Goal: Transaction & Acquisition: Book appointment/travel/reservation

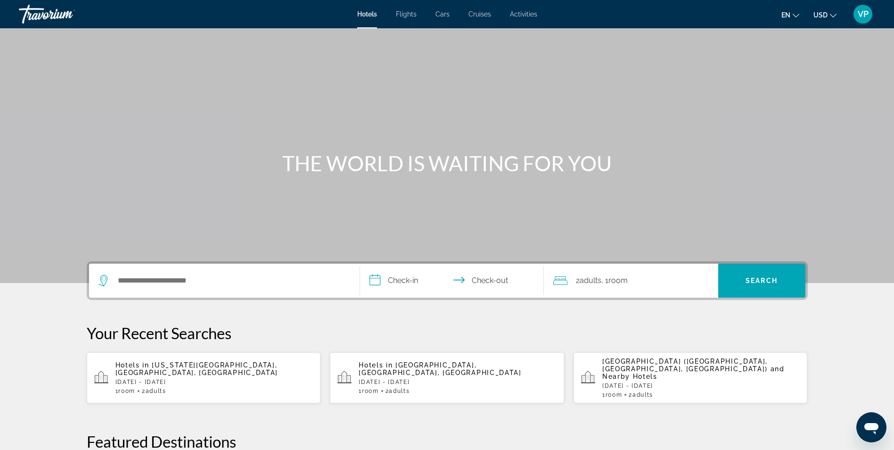
click at [409, 15] on span "Flights" at bounding box center [406, 14] width 21 height 8
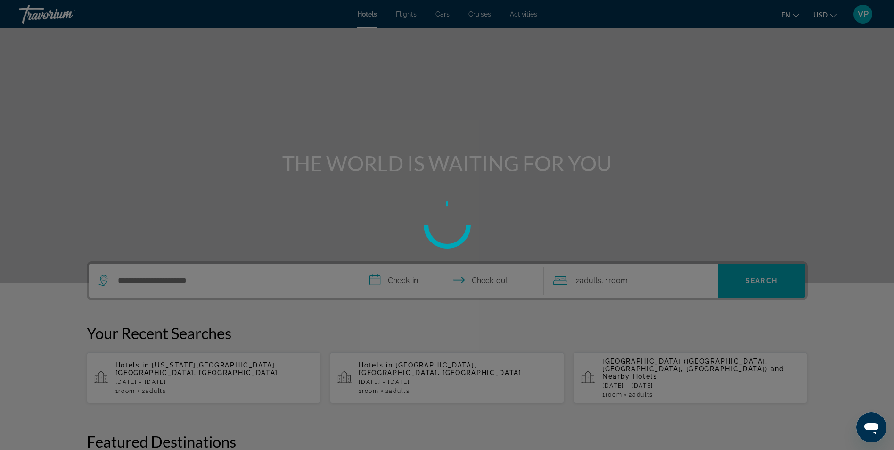
click at [409, 15] on div at bounding box center [447, 225] width 894 height 450
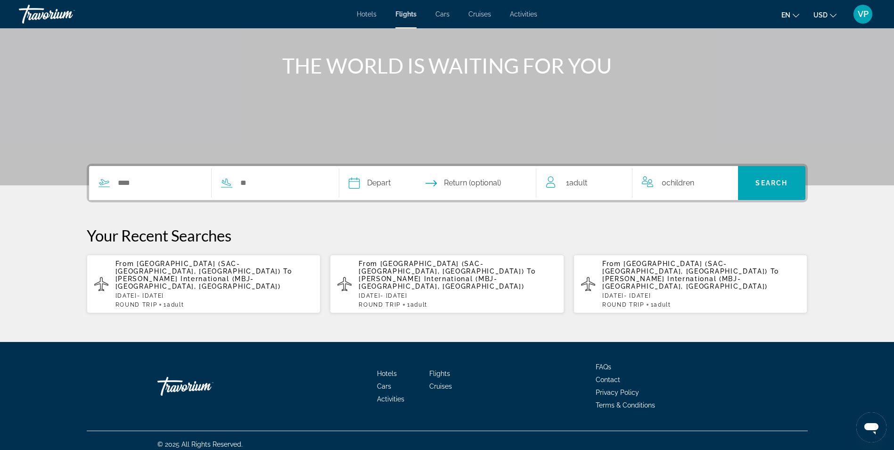
scroll to position [3, 0]
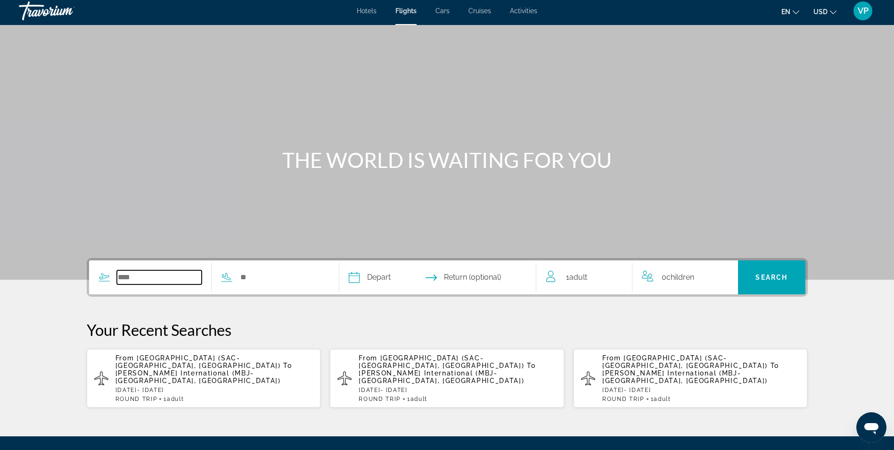
click at [126, 274] on input "Search widget" at bounding box center [159, 277] width 85 height 14
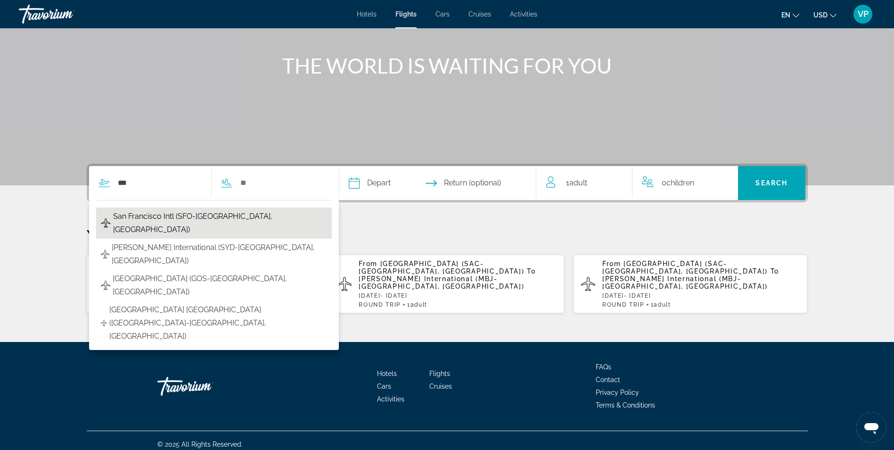
click at [252, 213] on span "San Francisco Intl (SFO-[GEOGRAPHIC_DATA], [GEOGRAPHIC_DATA])" at bounding box center [220, 223] width 214 height 26
type input "**********"
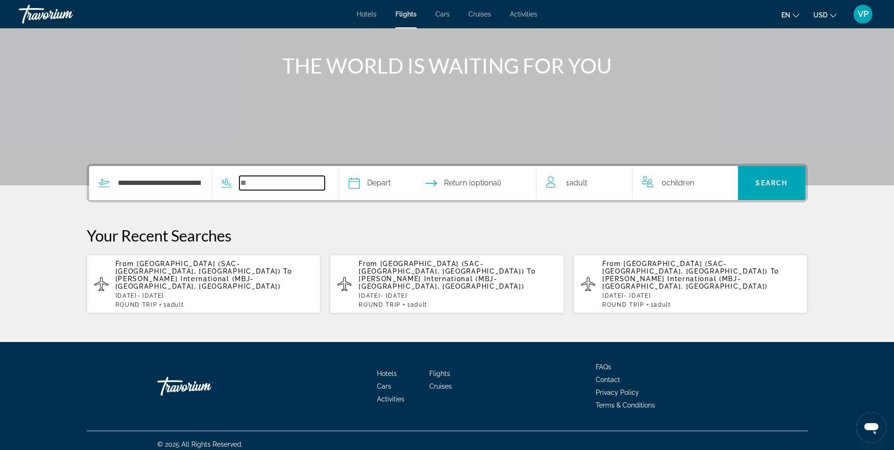
click at [255, 184] on input "Search widget" at bounding box center [281, 183] width 85 height 14
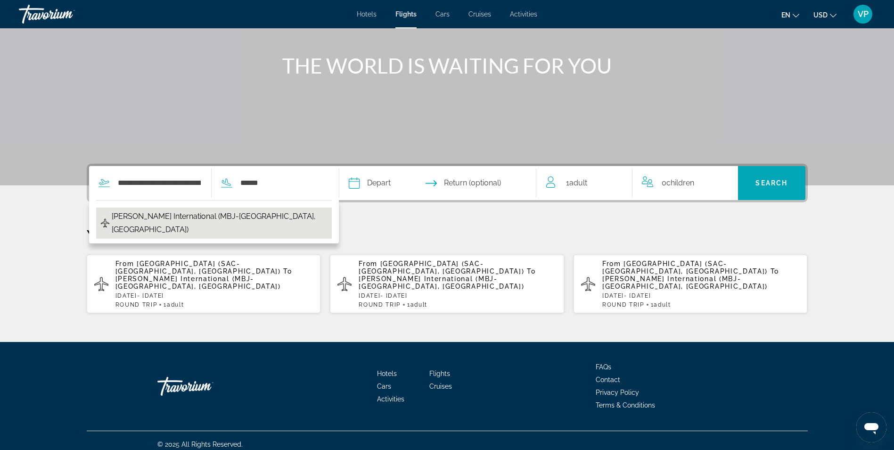
click at [199, 215] on span "[PERSON_NAME] International (MBJ-[GEOGRAPHIC_DATA], [GEOGRAPHIC_DATA])" at bounding box center [219, 223] width 215 height 26
type input "**********"
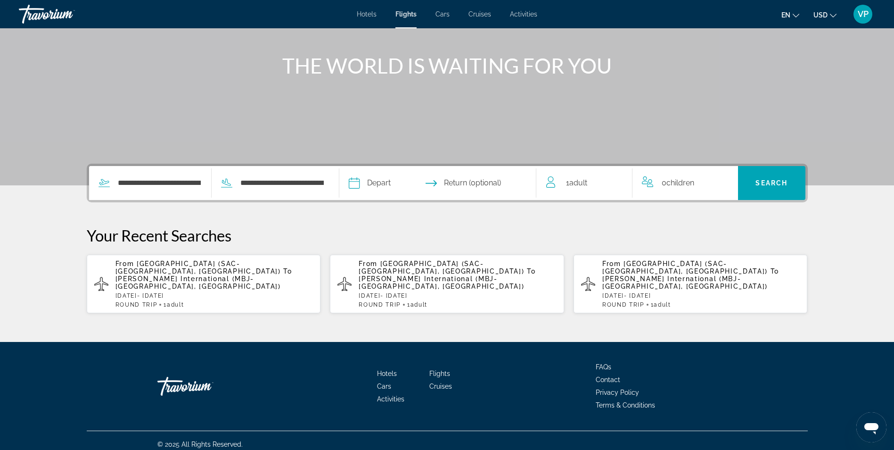
click at [382, 186] on input "Depart date" at bounding box center [395, 184] width 98 height 37
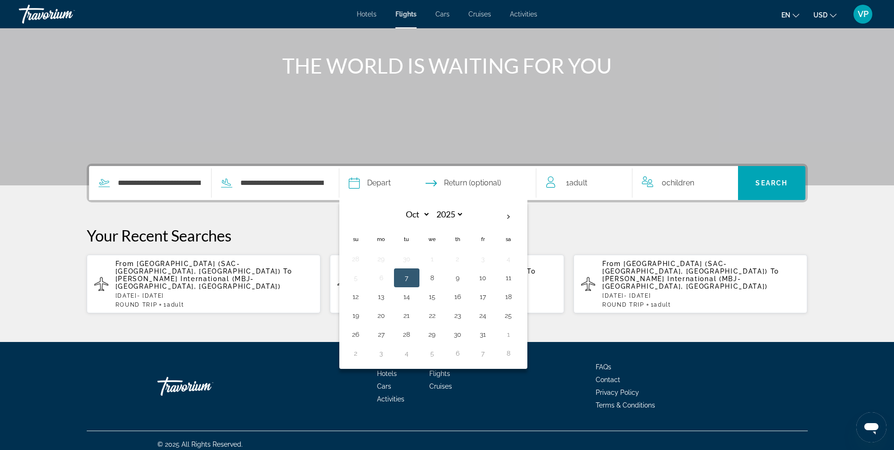
click at [382, 186] on input "Depart date" at bounding box center [395, 184] width 98 height 37
click at [510, 218] on th "Next month" at bounding box center [508, 216] width 25 height 21
select select "**"
click at [406, 335] on button "25" at bounding box center [406, 334] width 15 height 13
type input "**********"
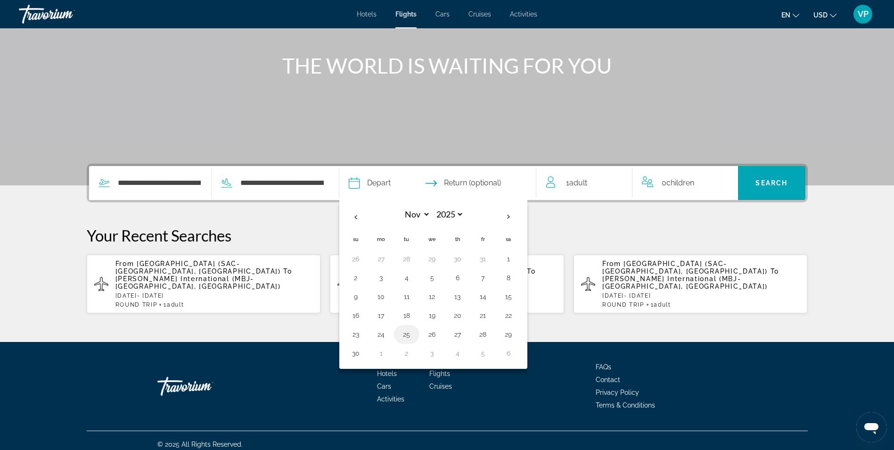
click at [406, 342] on div "Hotels Flights Cars Cruises Activities FAQs Contact Privacy Policy Terms & Cond…" at bounding box center [447, 386] width 721 height 89
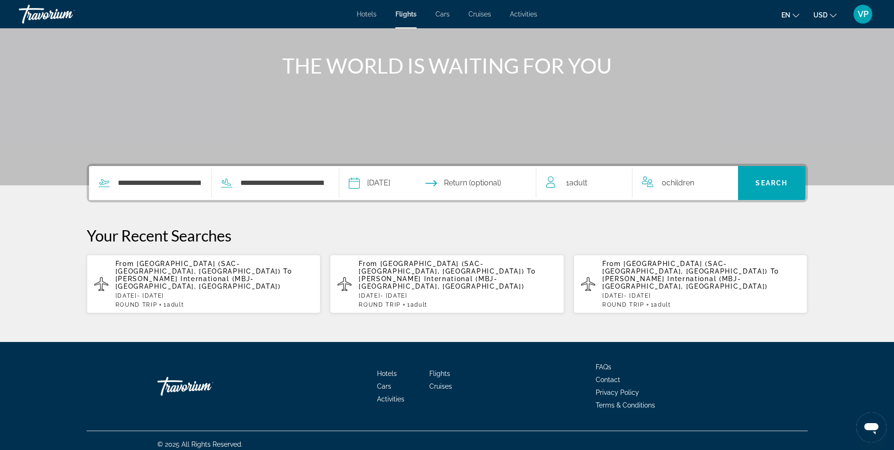
click at [509, 182] on input "Return date" at bounding box center [492, 184] width 98 height 37
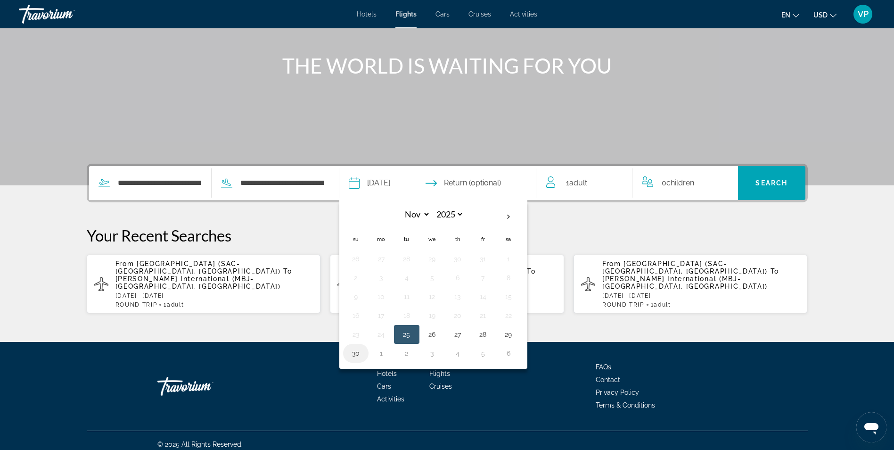
click at [359, 353] on button "30" at bounding box center [355, 352] width 15 height 13
type input "**********"
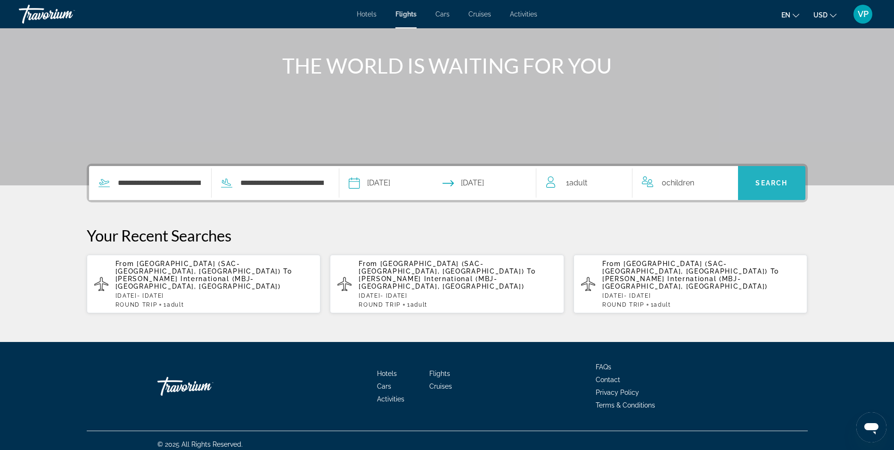
click at [780, 180] on span "Search" at bounding box center [772, 183] width 32 height 8
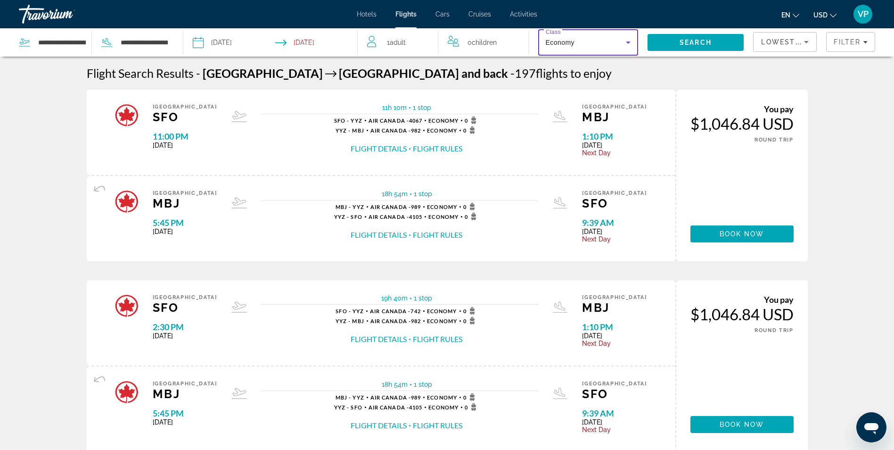
click at [629, 41] on icon "Search widget" at bounding box center [628, 42] width 5 height 2
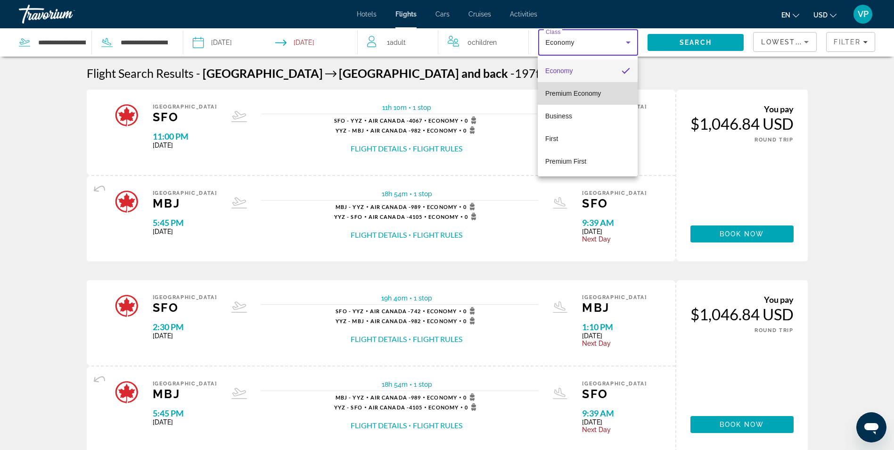
click at [588, 95] on span "Premium Economy" at bounding box center [573, 94] width 56 height 8
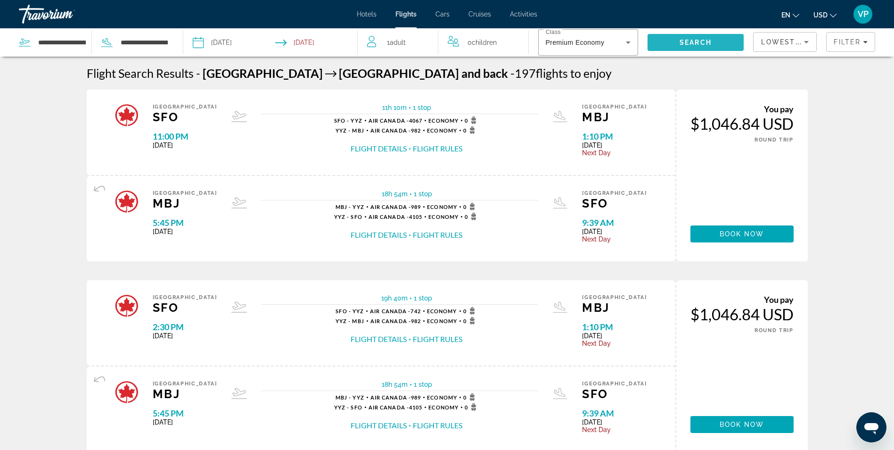
click at [696, 40] on span "Search" at bounding box center [696, 43] width 32 height 8
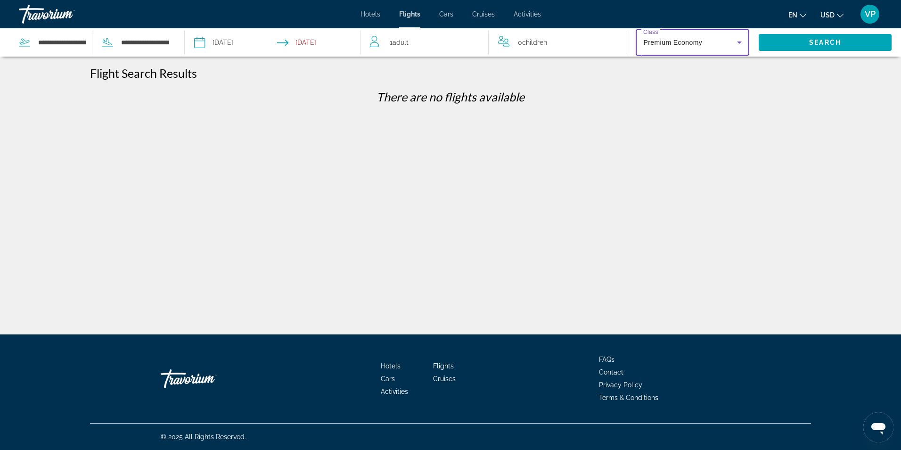
click at [738, 42] on icon "Search widget" at bounding box center [739, 42] width 11 height 11
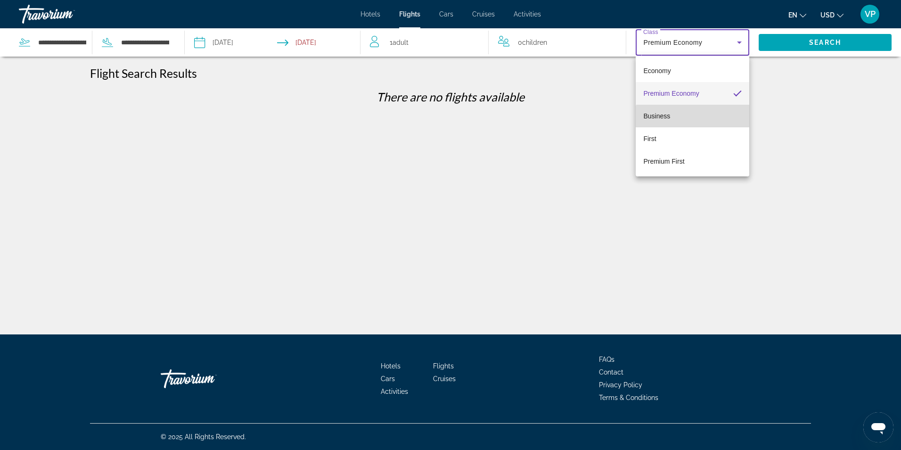
click at [696, 123] on mat-option "Business" at bounding box center [693, 116] width 114 height 23
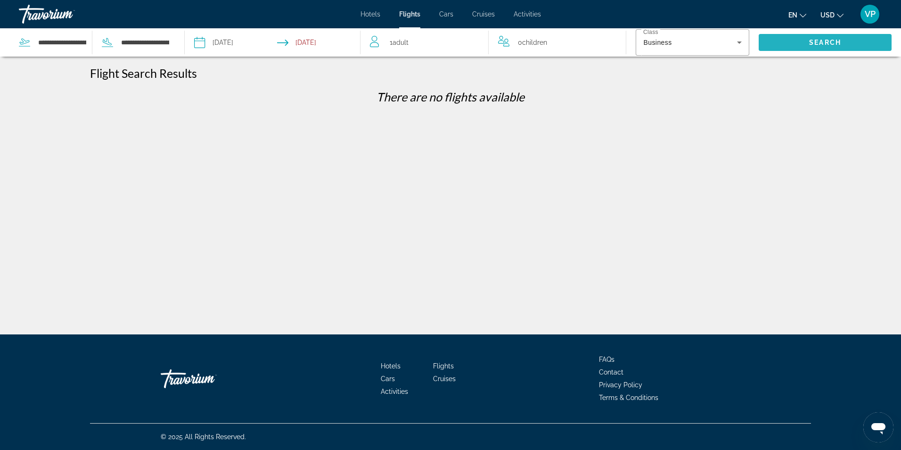
click at [817, 40] on span "Search" at bounding box center [825, 43] width 32 height 8
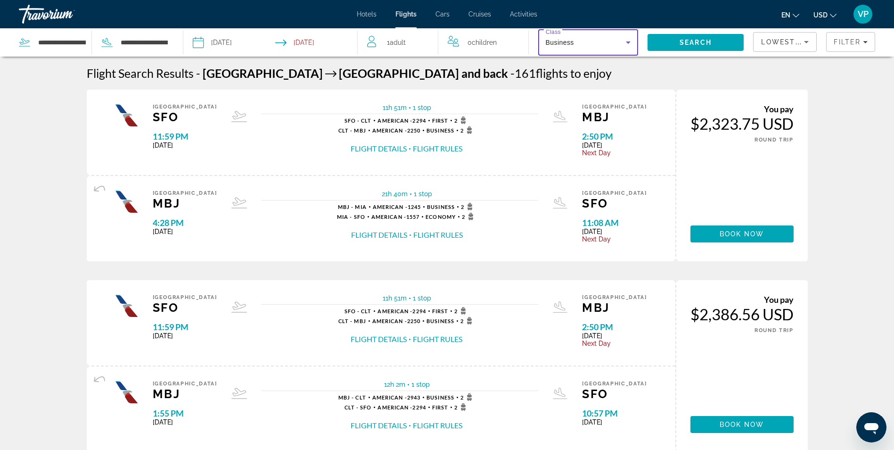
click at [628, 42] on icon "Search widget" at bounding box center [628, 42] width 5 height 2
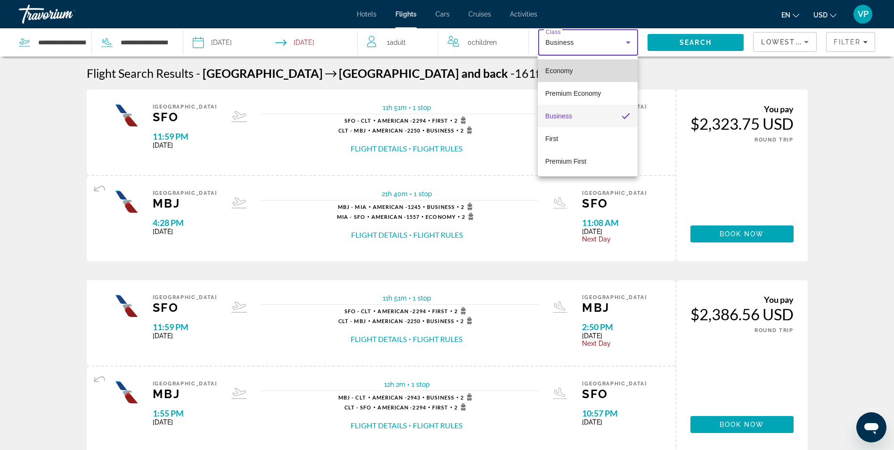
click at [606, 65] on mat-option "Economy" at bounding box center [588, 70] width 100 height 23
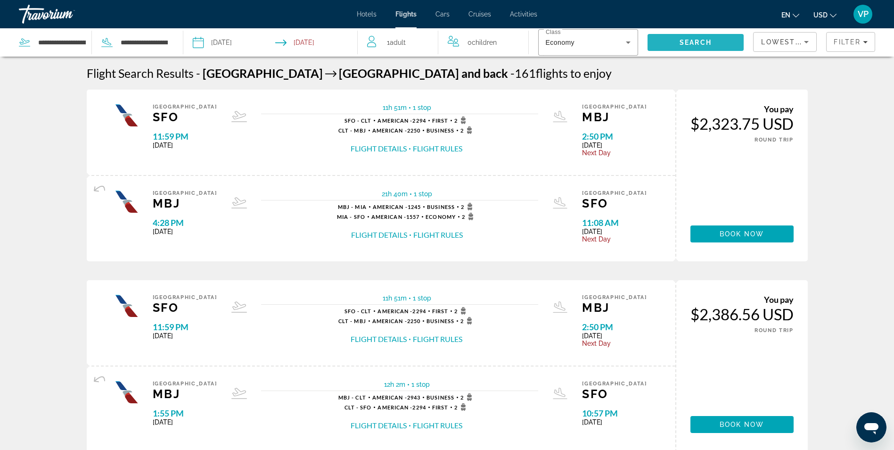
click at [712, 44] on span "Search" at bounding box center [696, 42] width 97 height 23
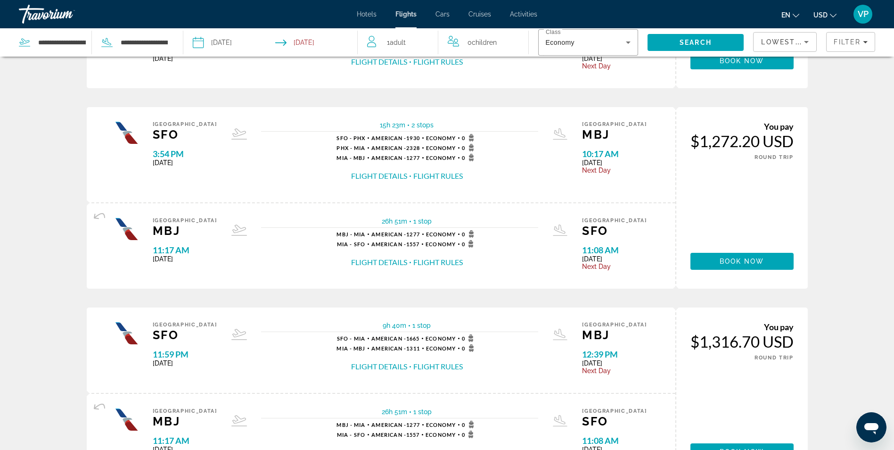
scroll to position [849, 0]
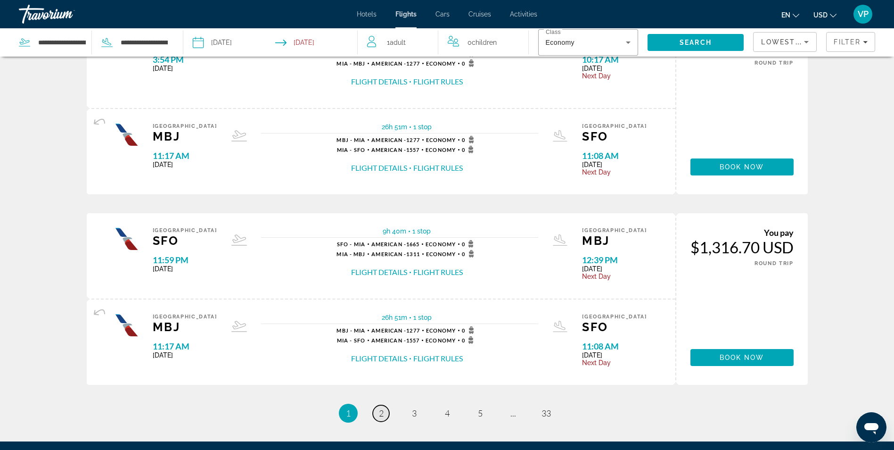
click at [381, 415] on span "2" at bounding box center [381, 413] width 5 height 10
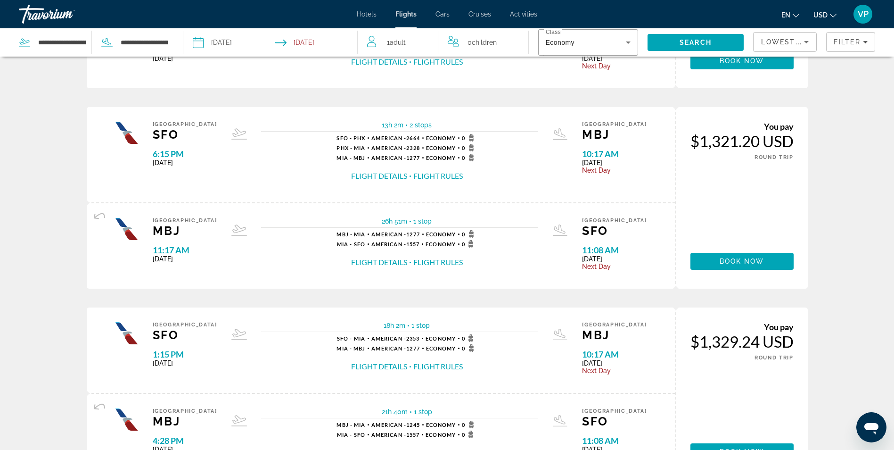
scroll to position [896, 0]
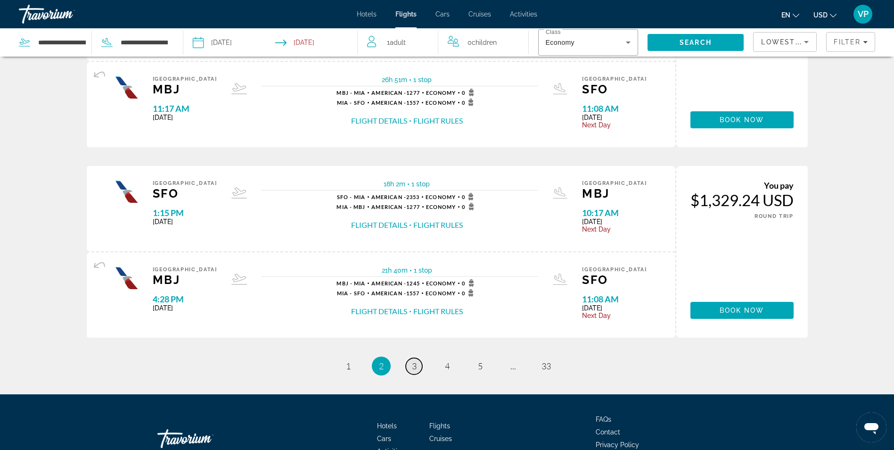
click at [413, 367] on span "3" at bounding box center [414, 366] width 5 height 10
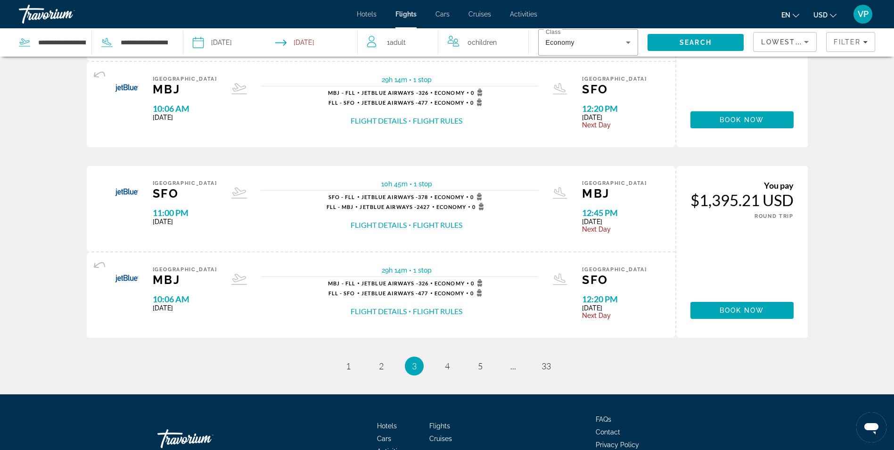
scroll to position [943, 0]
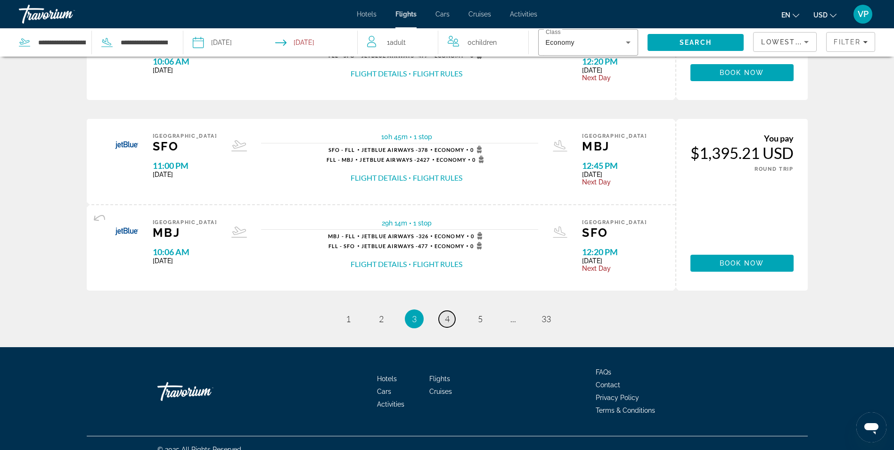
click at [451, 321] on link "page 4" at bounding box center [447, 319] width 16 height 16
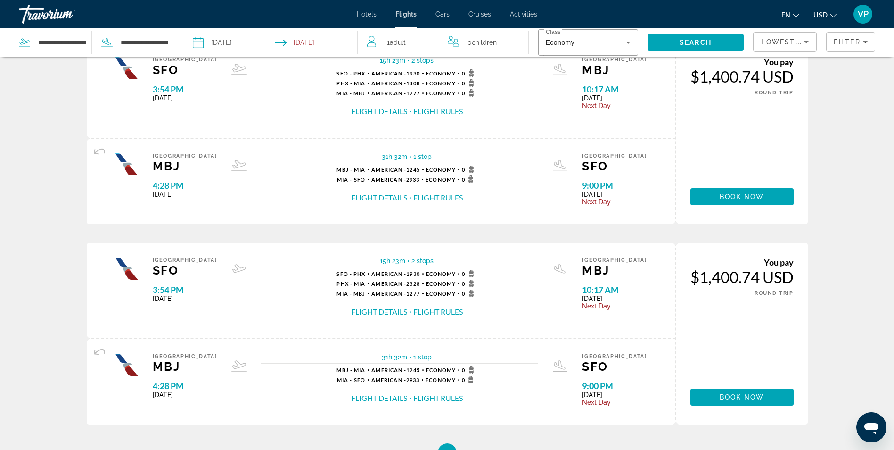
scroll to position [943, 0]
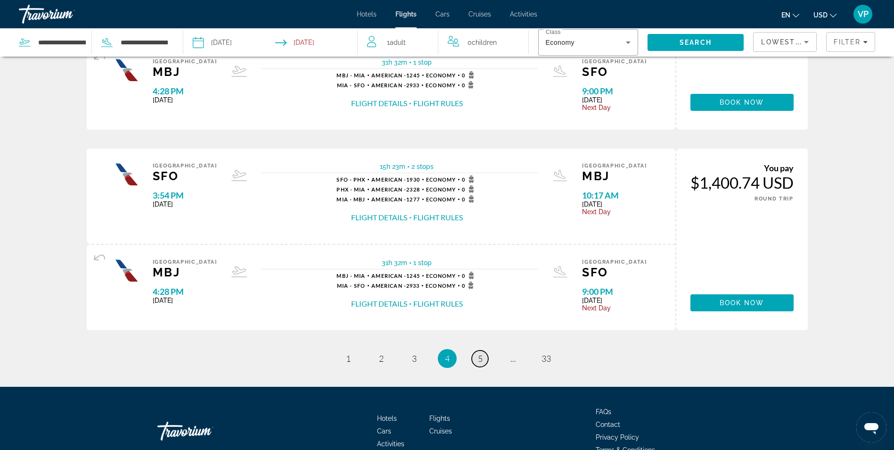
click at [477, 356] on link "page 5" at bounding box center [480, 358] width 16 height 16
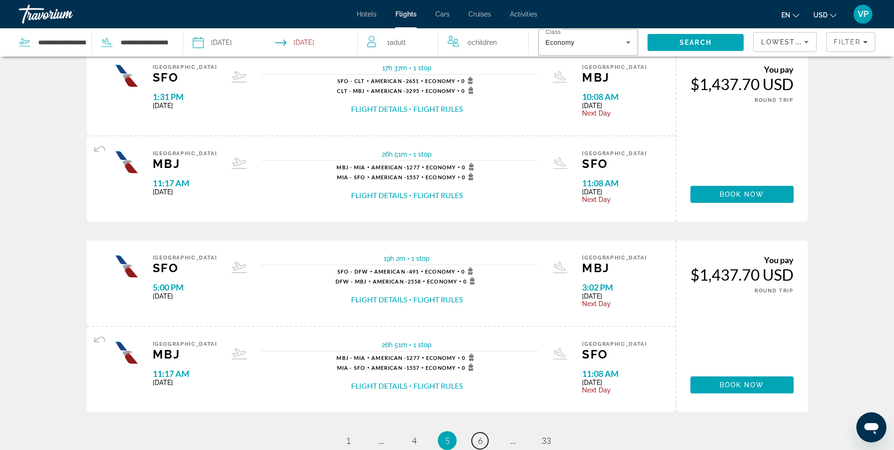
scroll to position [849, 0]
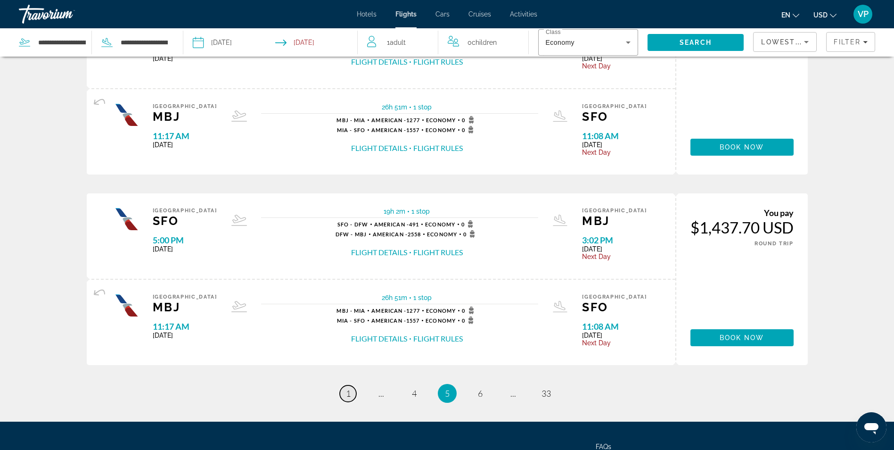
click at [352, 394] on link "page 1" at bounding box center [348, 393] width 16 height 16
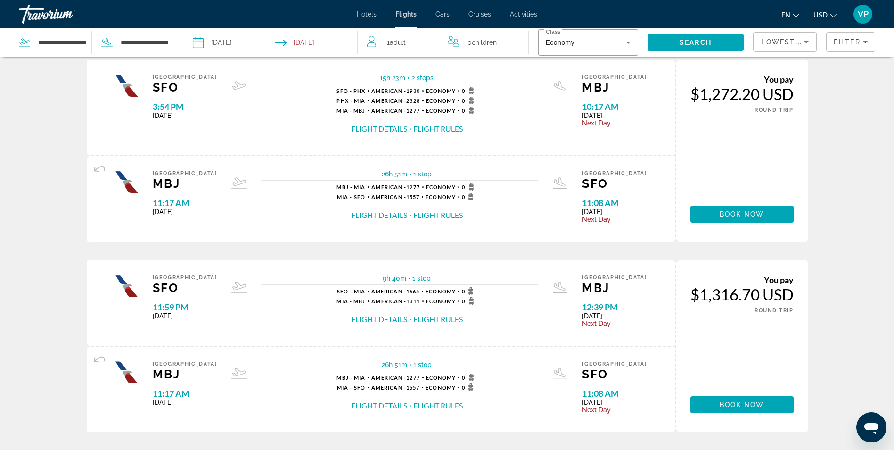
scroll to position [849, 0]
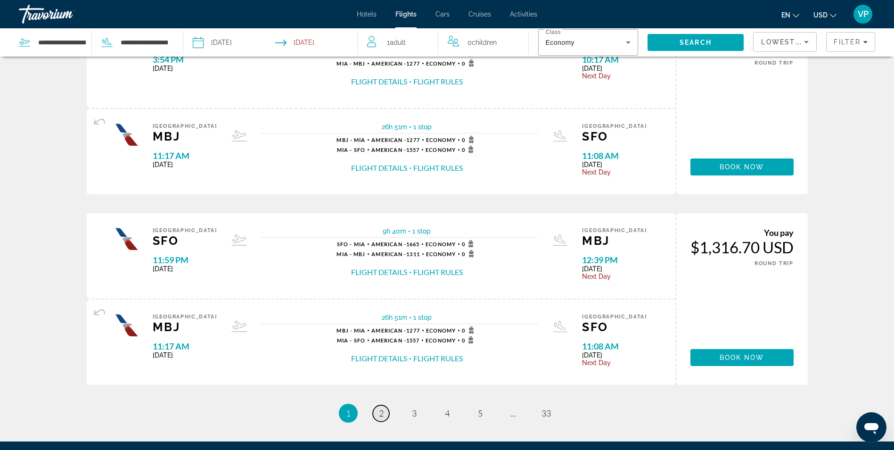
click at [378, 417] on link "page 2" at bounding box center [381, 413] width 16 height 16
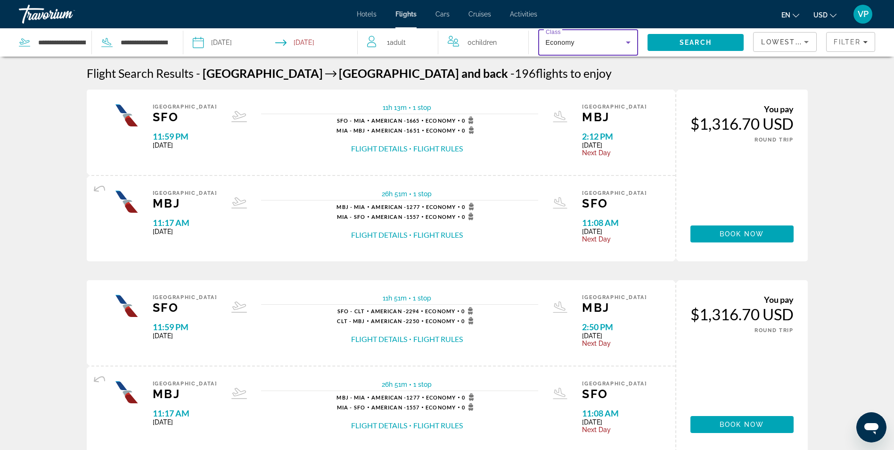
click at [626, 43] on icon "Search widget" at bounding box center [628, 42] width 11 height 11
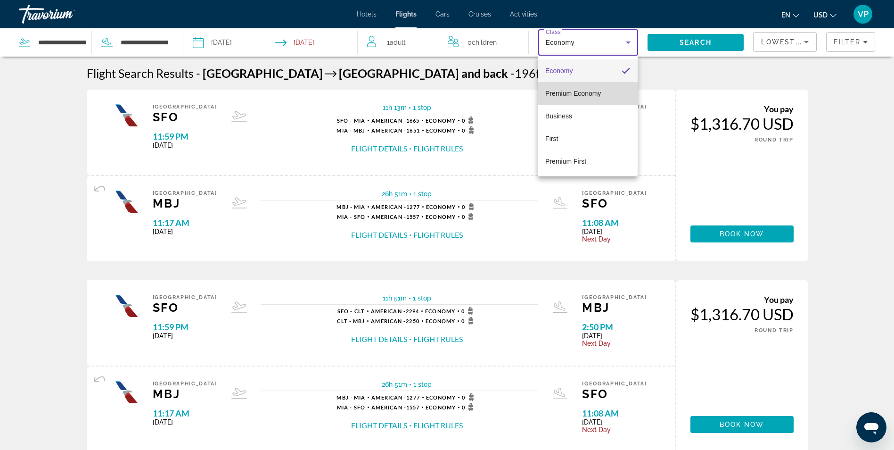
click at [602, 94] on mat-option "Premium Economy" at bounding box center [588, 93] width 100 height 23
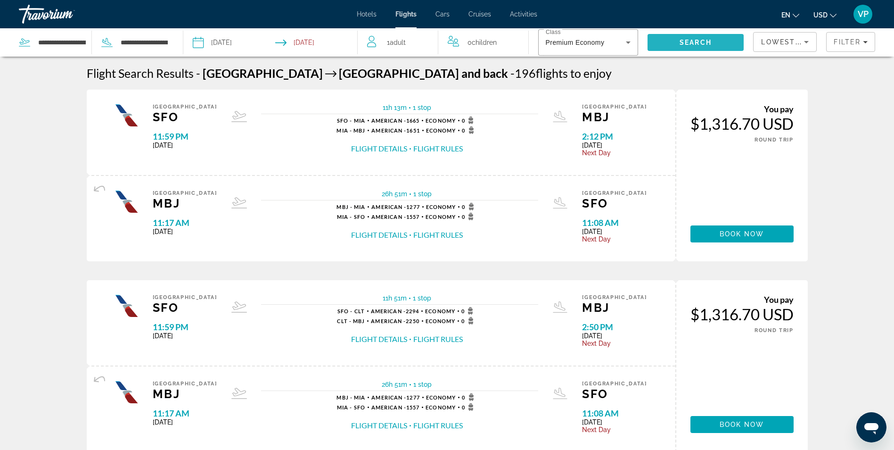
click at [690, 45] on span "Search" at bounding box center [696, 43] width 32 height 8
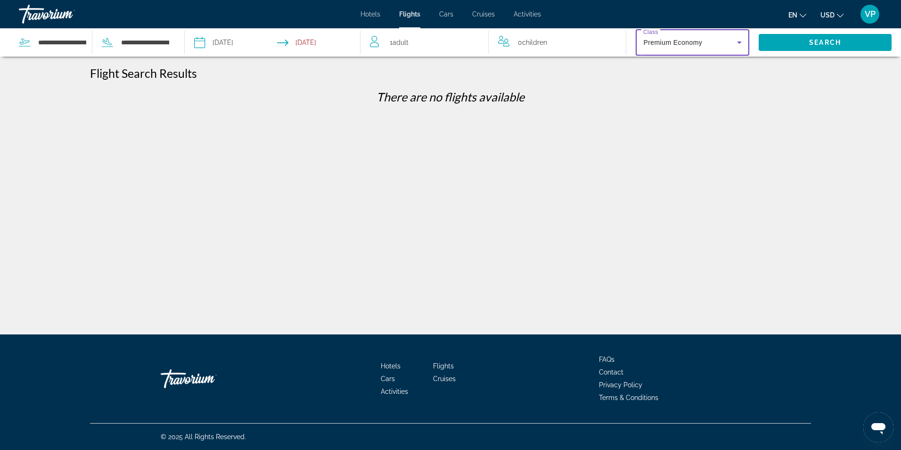
click at [739, 42] on icon "Search widget" at bounding box center [739, 42] width 5 height 2
click at [739, 42] on body "**********" at bounding box center [450, 225] width 901 height 450
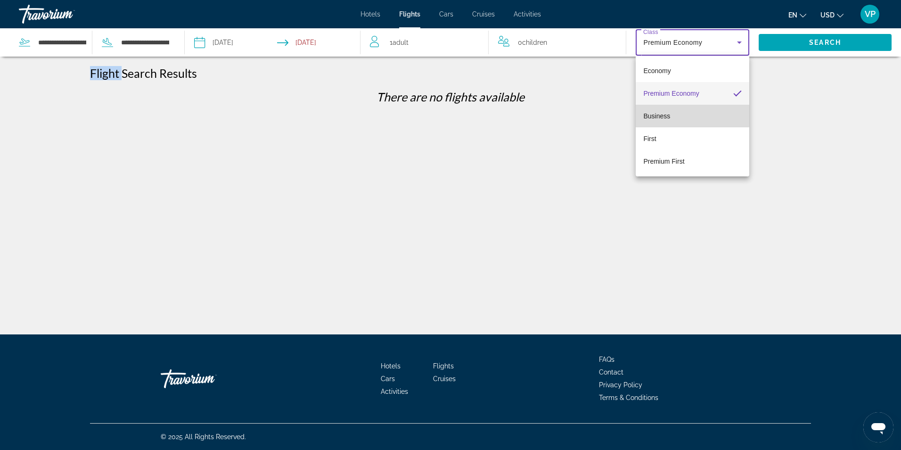
click at [670, 115] on span "Business" at bounding box center [656, 116] width 27 height 8
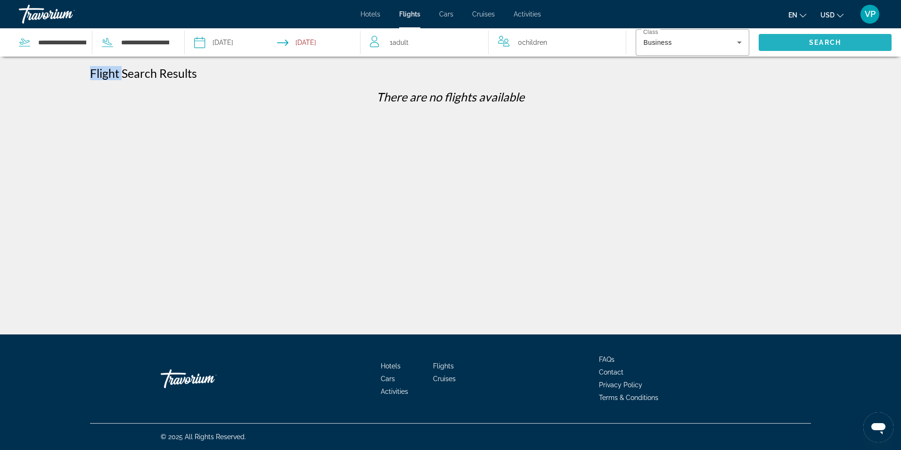
click at [790, 38] on span "Search" at bounding box center [825, 42] width 133 height 23
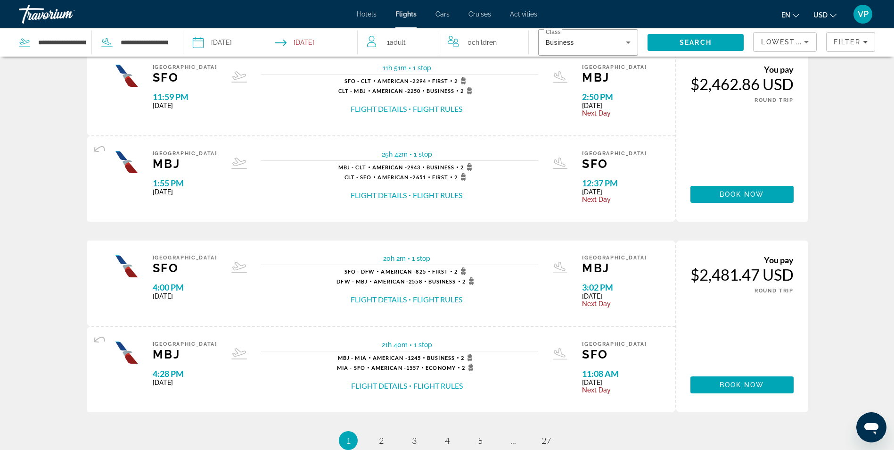
scroll to position [849, 0]
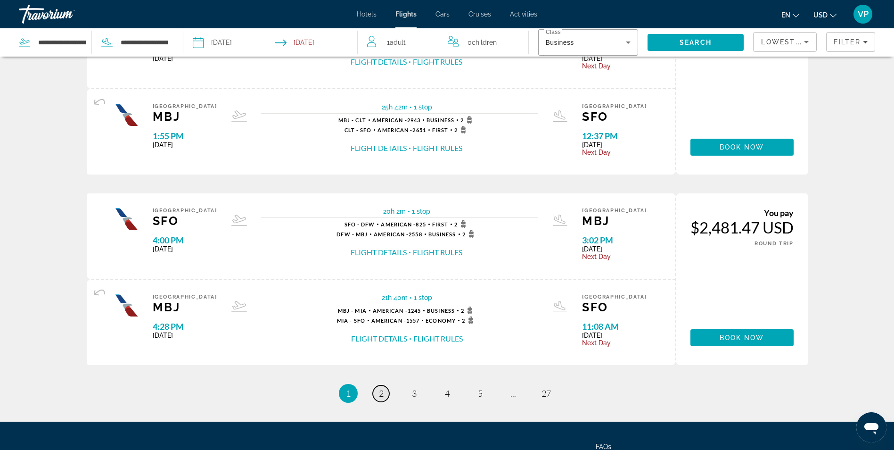
click at [376, 393] on link "page 2" at bounding box center [381, 393] width 16 height 16
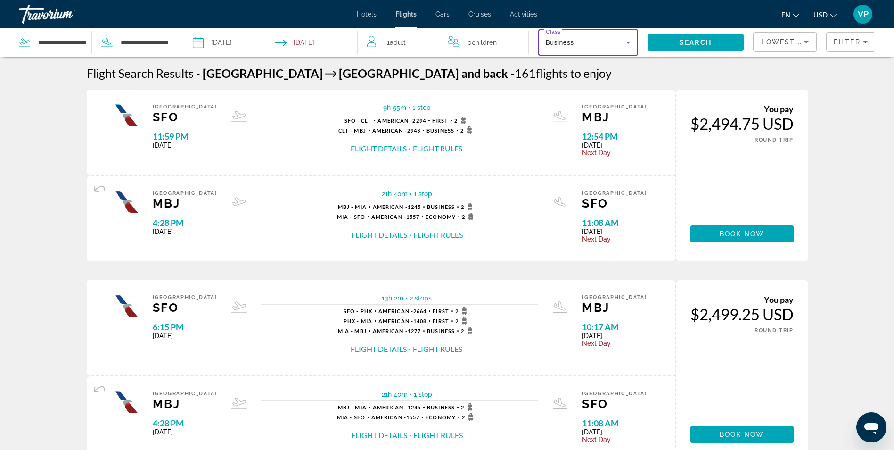
click at [626, 41] on icon "Search widget" at bounding box center [628, 42] width 11 height 11
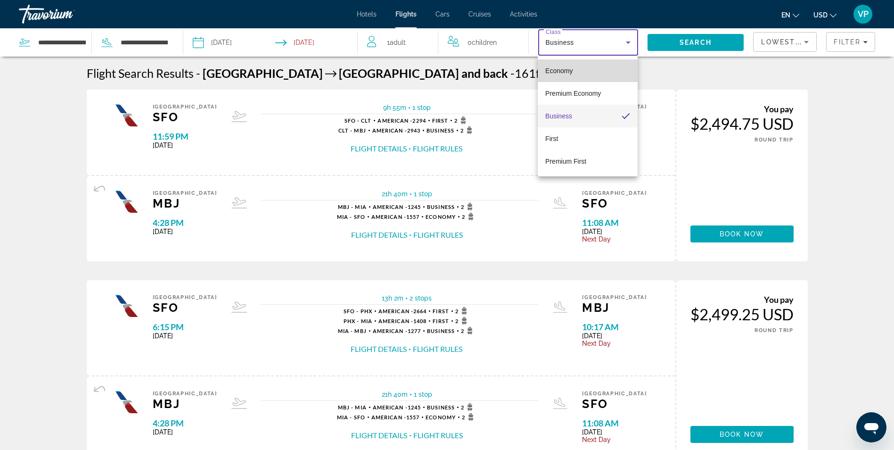
click at [600, 68] on mat-option "Economy" at bounding box center [588, 70] width 100 height 23
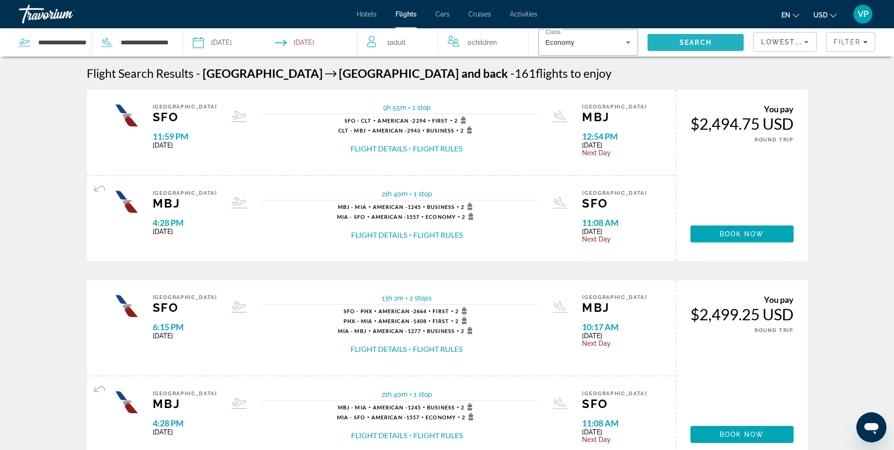
click at [683, 40] on span "Search" at bounding box center [696, 43] width 32 height 8
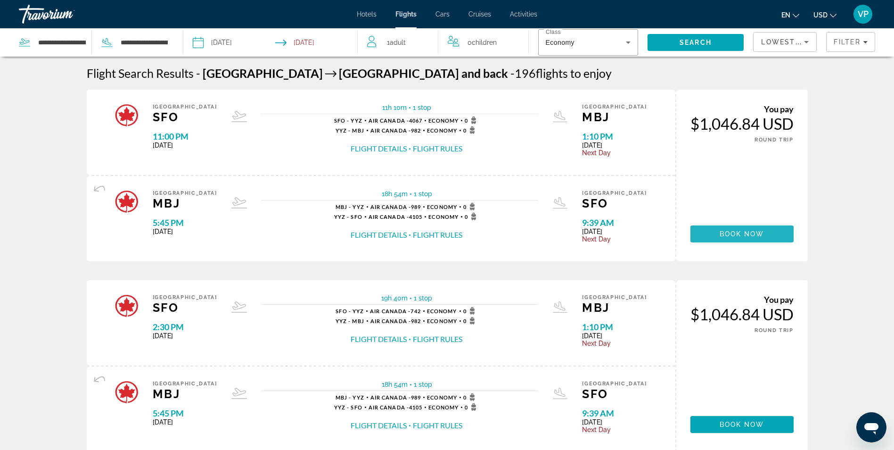
click at [759, 234] on span "Book now" at bounding box center [742, 234] width 45 height 8
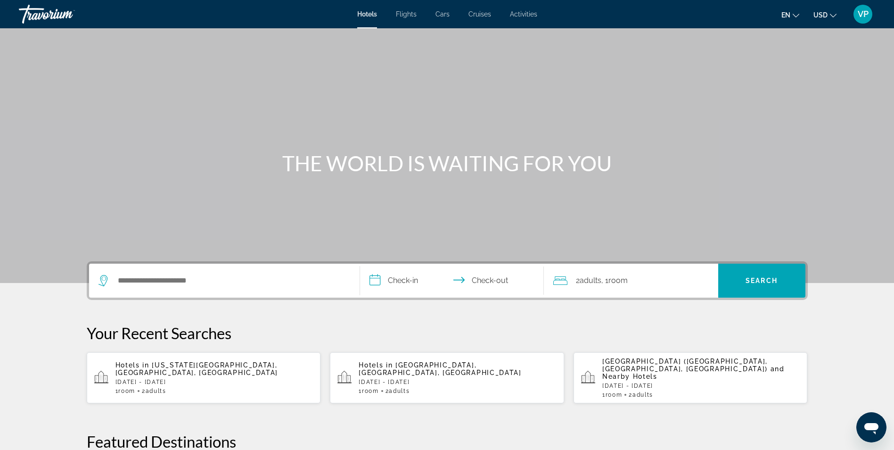
click at [383, 368] on span "Hotels in" at bounding box center [376, 365] width 34 height 8
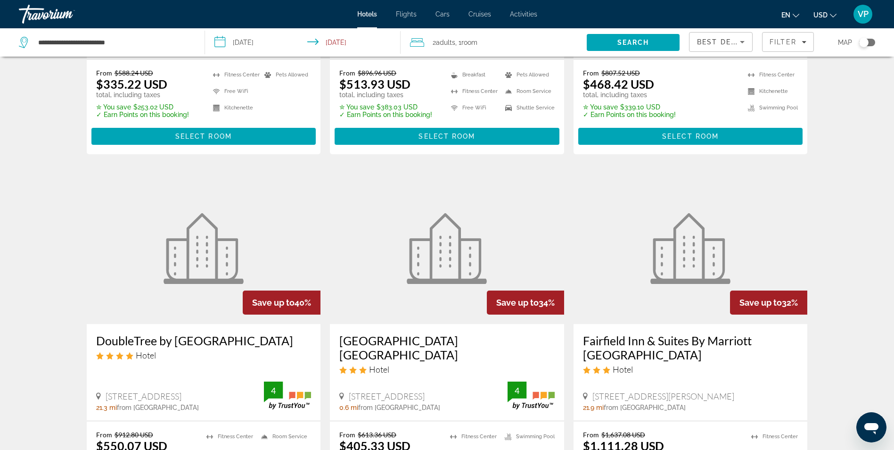
scroll to position [330, 0]
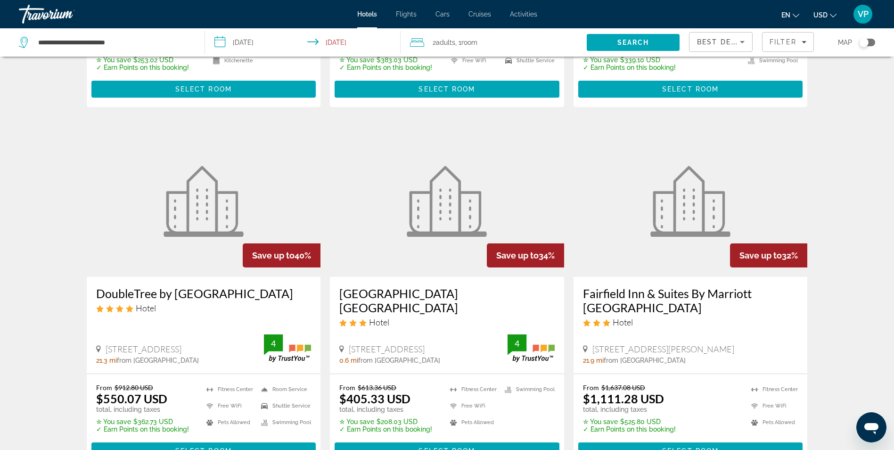
click at [422, 288] on h3 "[GEOGRAPHIC_DATA] [GEOGRAPHIC_DATA]" at bounding box center [446, 300] width 215 height 28
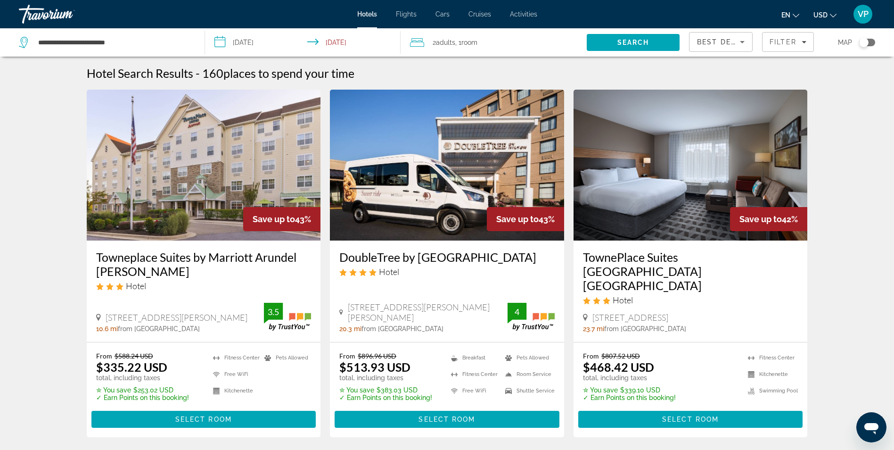
click at [147, 258] on h3 "Towneplace Suites by Marriott Arundel [PERSON_NAME]" at bounding box center [203, 264] width 215 height 28
